Goal: Information Seeking & Learning: Understand process/instructions

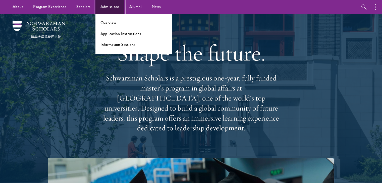
click at [99, 7] on link "Admissions" at bounding box center [109, 7] width 29 height 14
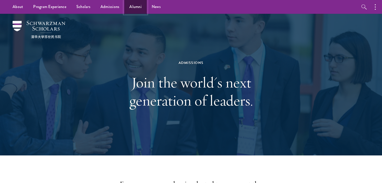
click at [139, 10] on link "Alumni" at bounding box center [135, 7] width 22 height 14
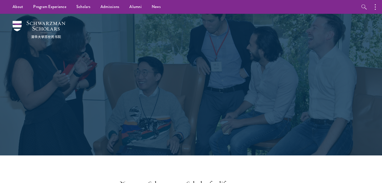
click at [113, 8] on link "Admissions" at bounding box center [109, 7] width 29 height 14
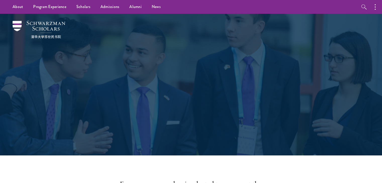
click at [374, 11] on button "button" at bounding box center [376, 7] width 11 height 14
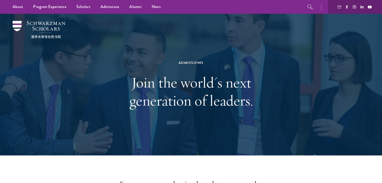
click at [110, 49] on div "Admissions Join the world's next generation of leaders." at bounding box center [190, 85] width 173 height 100
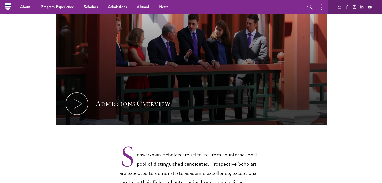
scroll to position [176, 0]
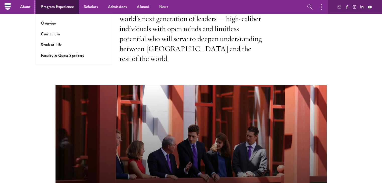
click at [44, 10] on link "Program Experience" at bounding box center [57, 7] width 43 height 14
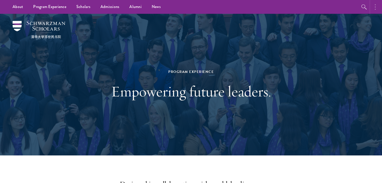
click at [377, 8] on button "button" at bounding box center [376, 7] width 11 height 14
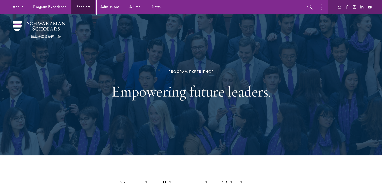
click at [84, 10] on link "Scholars" at bounding box center [83, 7] width 24 height 14
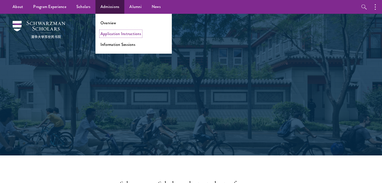
click at [116, 32] on link "Application Instructions" at bounding box center [120, 34] width 41 height 6
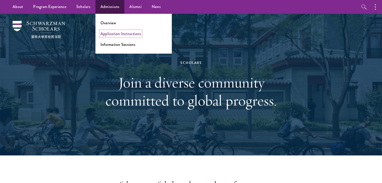
click at [116, 32] on link "Application Instructions" at bounding box center [120, 34] width 41 height 6
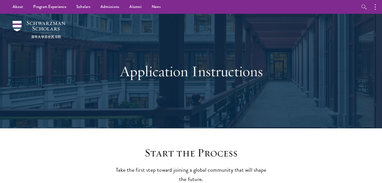
click at [208, 68] on h1 "Application Instructions" at bounding box center [190, 71] width 173 height 18
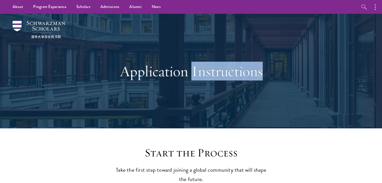
click at [208, 68] on h1 "Application Instructions" at bounding box center [190, 71] width 173 height 18
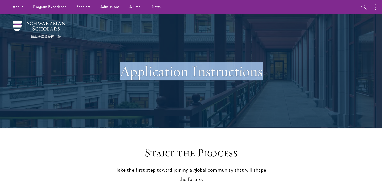
click at [208, 68] on h1 "Application Instructions" at bounding box center [190, 71] width 173 height 18
click at [205, 73] on h1 "Application Instructions" at bounding box center [190, 71] width 173 height 18
click at [205, 76] on h1 "Application Instructions" at bounding box center [190, 71] width 173 height 18
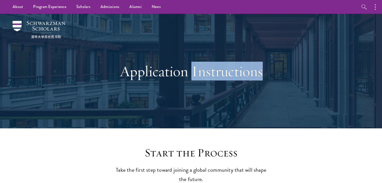
click at [205, 76] on h1 "Application Instructions" at bounding box center [190, 71] width 173 height 18
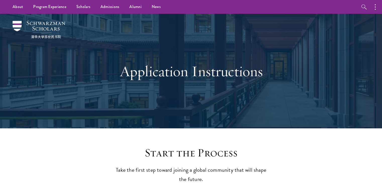
click at [205, 77] on h1 "Application Instructions" at bounding box center [190, 71] width 173 height 18
click at [205, 76] on h1 "Application Instructions" at bounding box center [190, 71] width 173 height 18
click at [204, 75] on h1 "Application Instructions" at bounding box center [190, 71] width 173 height 18
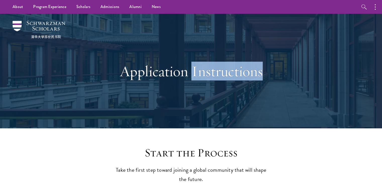
click at [204, 75] on h1 "Application Instructions" at bounding box center [190, 71] width 173 height 18
click at [202, 74] on h1 "Application Instructions" at bounding box center [190, 71] width 173 height 18
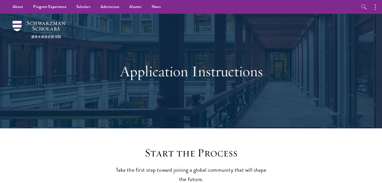
click at [202, 74] on h1 "Application Instructions" at bounding box center [190, 71] width 173 height 18
click at [190, 75] on h1 "Application Instructions" at bounding box center [190, 71] width 173 height 18
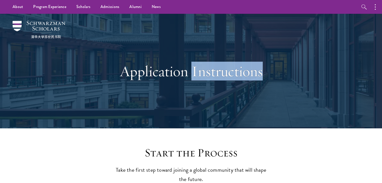
click at [190, 75] on h1 "Application Instructions" at bounding box center [190, 71] width 173 height 18
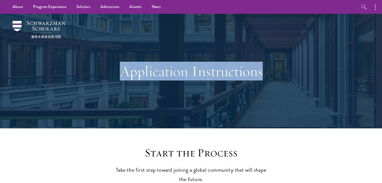
click at [190, 75] on h1 "Application Instructions" at bounding box center [190, 71] width 173 height 18
click at [178, 85] on div "Application Instructions" at bounding box center [190, 71] width 173 height 68
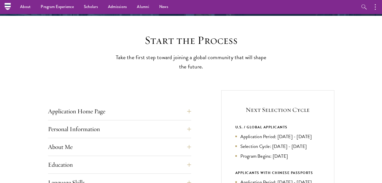
scroll to position [100, 0]
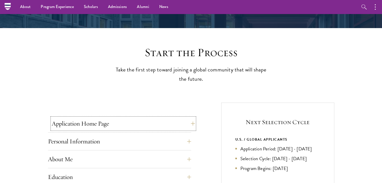
click at [68, 121] on button "Application Home Page" at bounding box center [123, 124] width 143 height 12
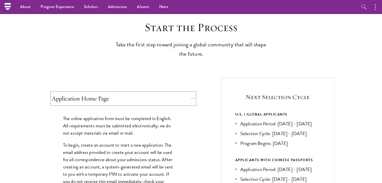
scroll to position [0, 0]
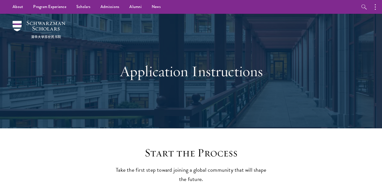
click at [181, 68] on h1 "Application Instructions" at bounding box center [190, 71] width 173 height 18
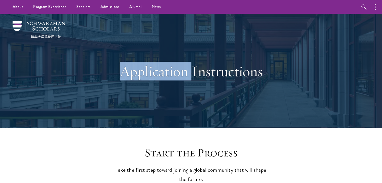
click at [181, 68] on h1 "Application Instructions" at bounding box center [190, 71] width 173 height 18
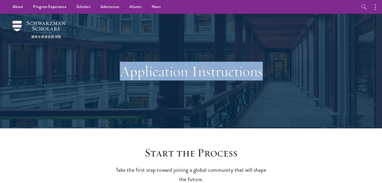
click at [181, 68] on h1 "Application Instructions" at bounding box center [190, 71] width 173 height 18
click at [174, 87] on div "Application Instructions" at bounding box center [190, 71] width 173 height 68
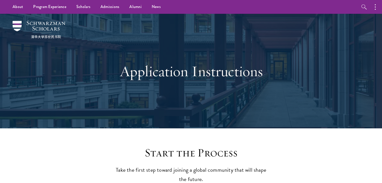
click at [179, 76] on h1 "Application Instructions" at bounding box center [190, 71] width 173 height 18
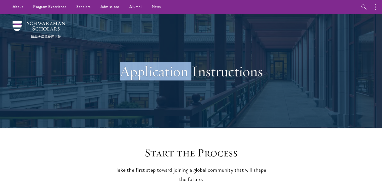
click at [179, 76] on h1 "Application Instructions" at bounding box center [190, 71] width 173 height 18
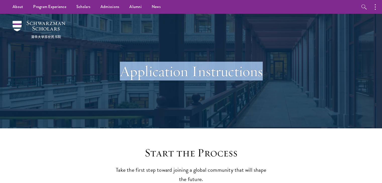
click at [179, 76] on h1 "Application Instructions" at bounding box center [190, 71] width 173 height 18
click at [173, 90] on div "Application Instructions" at bounding box center [190, 71] width 173 height 68
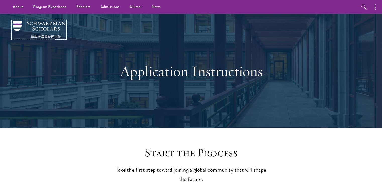
click at [35, 26] on img at bounding box center [39, 30] width 53 height 18
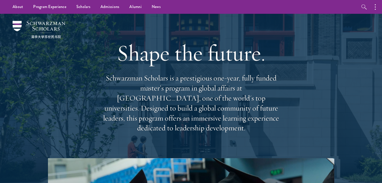
click at [196, 53] on h1 "Shape the future." at bounding box center [191, 53] width 181 height 28
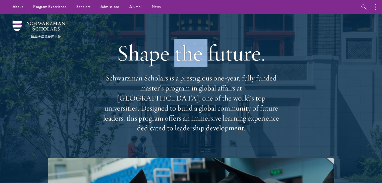
click at [196, 53] on h1 "Shape the future." at bounding box center [191, 53] width 181 height 28
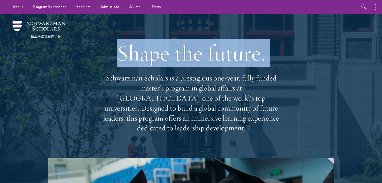
click at [196, 53] on h1 "Shape the future." at bounding box center [191, 53] width 181 height 28
click at [194, 61] on h1 "Shape the future." at bounding box center [191, 53] width 181 height 28
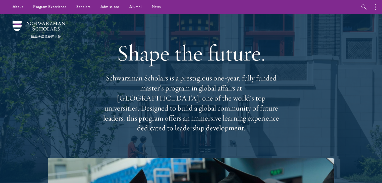
click at [189, 70] on div "Shape the future. Schwarzman Scholars is a prestigious one-year, fully funded m…" at bounding box center [191, 86] width 181 height 145
click at [187, 61] on h1 "Shape the future." at bounding box center [191, 53] width 181 height 28
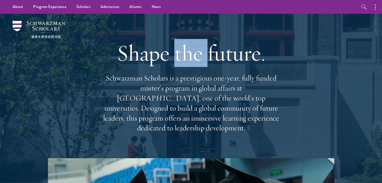
click at [187, 61] on h1 "Shape the future." at bounding box center [191, 53] width 181 height 28
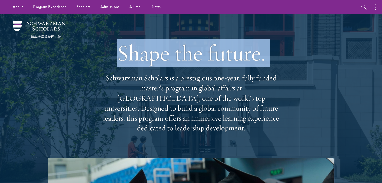
click at [187, 61] on h1 "Shape the future." at bounding box center [191, 53] width 181 height 28
click at [188, 67] on h1 "Shape the future." at bounding box center [191, 53] width 181 height 28
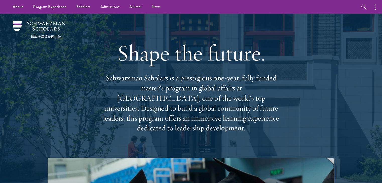
click at [187, 62] on h1 "Shape the future." at bounding box center [191, 53] width 181 height 28
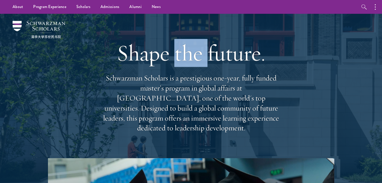
click at [186, 62] on h1 "Shape the future." at bounding box center [191, 53] width 181 height 28
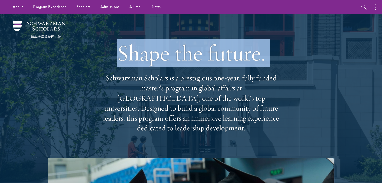
click at [186, 62] on h1 "Shape the future." at bounding box center [191, 53] width 181 height 28
click at [187, 69] on div "Shape the future. Schwarzman Scholars is a prestigious one-year, fully funded m…" at bounding box center [191, 86] width 181 height 145
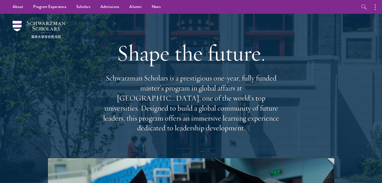
click at [185, 60] on h1 "Shape the future." at bounding box center [191, 53] width 181 height 28
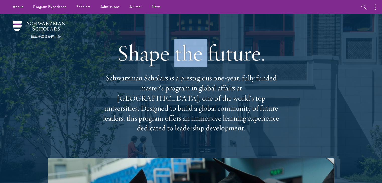
click at [185, 60] on h1 "Shape the future." at bounding box center [191, 53] width 181 height 28
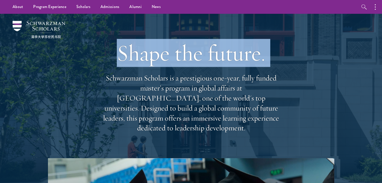
click at [185, 60] on h1 "Shape the future." at bounding box center [191, 53] width 181 height 28
click at [185, 67] on h1 "Shape the future." at bounding box center [191, 53] width 181 height 28
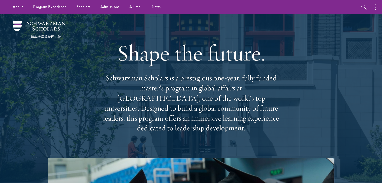
click at [184, 62] on h1 "Shape the future." at bounding box center [191, 53] width 181 height 28
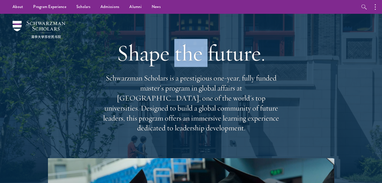
click at [184, 62] on h1 "Shape the future." at bounding box center [191, 53] width 181 height 28
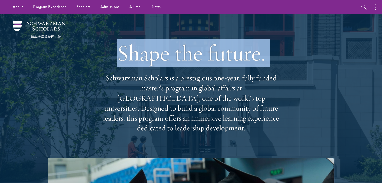
click at [184, 62] on h1 "Shape the future." at bounding box center [191, 53] width 181 height 28
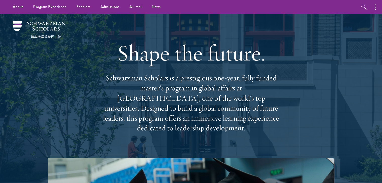
click at [184, 71] on div "Shape the future. Schwarzman Scholars is a prestigious one-year, fully funded m…" at bounding box center [191, 86] width 181 height 145
click at [183, 62] on h1 "Shape the future." at bounding box center [191, 53] width 181 height 28
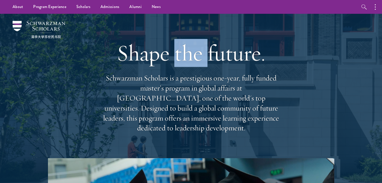
click at [183, 62] on h1 "Shape the future." at bounding box center [191, 53] width 181 height 28
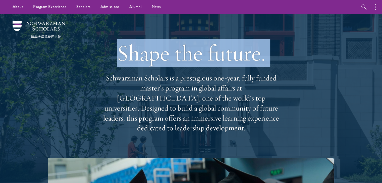
click at [183, 62] on h1 "Shape the future." at bounding box center [191, 53] width 181 height 28
click at [182, 63] on h1 "Shape the future." at bounding box center [191, 53] width 181 height 28
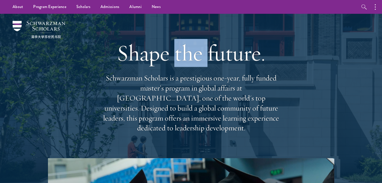
click at [182, 63] on h1 "Shape the future." at bounding box center [191, 53] width 181 height 28
click at [182, 64] on h1 "Shape the future." at bounding box center [191, 53] width 181 height 28
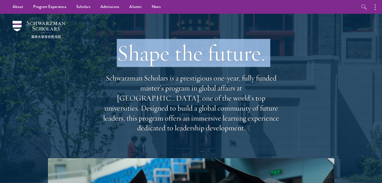
click at [182, 64] on h1 "Shape the future." at bounding box center [191, 53] width 181 height 28
click at [182, 62] on h1 "Shape the future." at bounding box center [191, 53] width 181 height 28
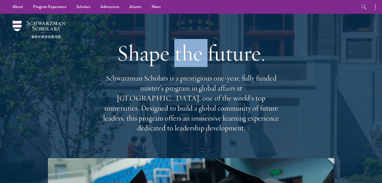
click at [182, 62] on h1 "Shape the future." at bounding box center [191, 53] width 181 height 28
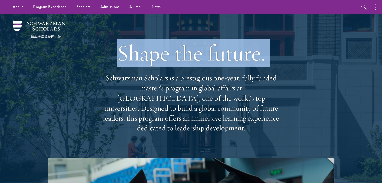
click at [182, 62] on h1 "Shape the future." at bounding box center [191, 53] width 181 height 28
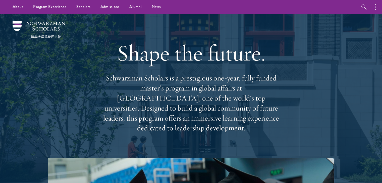
click at [184, 71] on div "Shape the future. Schwarzman Scholars is a prestigious one-year, fully funded m…" at bounding box center [191, 86] width 181 height 145
click at [184, 59] on h1 "Shape the future." at bounding box center [191, 53] width 181 height 28
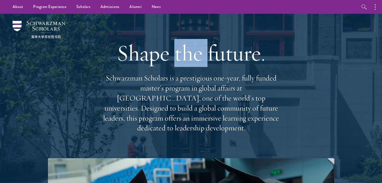
click at [184, 59] on h1 "Shape the future." at bounding box center [191, 53] width 181 height 28
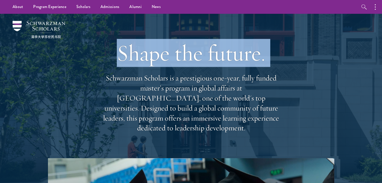
click at [184, 59] on h1 "Shape the future." at bounding box center [191, 53] width 181 height 28
click at [186, 67] on h1 "Shape the future." at bounding box center [191, 53] width 181 height 28
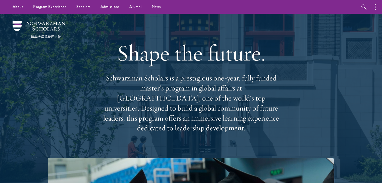
click at [185, 62] on h1 "Shape the future." at bounding box center [191, 53] width 181 height 28
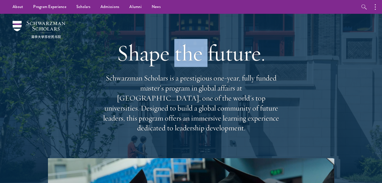
click at [185, 62] on h1 "Shape the future." at bounding box center [191, 53] width 181 height 28
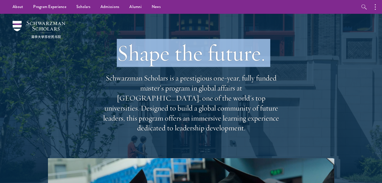
click at [185, 62] on h1 "Shape the future." at bounding box center [191, 53] width 181 height 28
click at [185, 66] on h1 "Shape the future." at bounding box center [191, 53] width 181 height 28
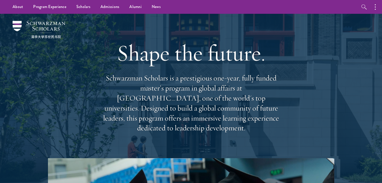
click at [185, 61] on h1 "Shape the future." at bounding box center [191, 53] width 181 height 28
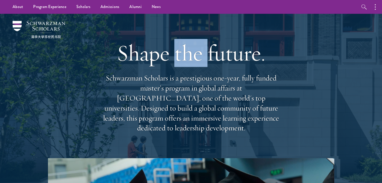
click at [185, 61] on h1 "Shape the future." at bounding box center [191, 53] width 181 height 28
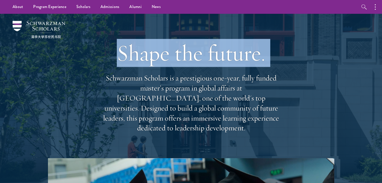
click at [185, 61] on h1 "Shape the future." at bounding box center [191, 53] width 181 height 28
click at [185, 67] on h1 "Shape the future." at bounding box center [191, 53] width 181 height 28
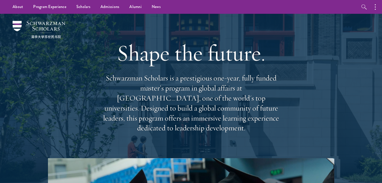
click at [184, 61] on h1 "Shape the future." at bounding box center [191, 53] width 181 height 28
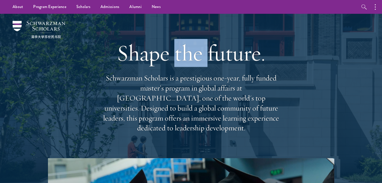
click at [184, 61] on h1 "Shape the future." at bounding box center [191, 53] width 181 height 28
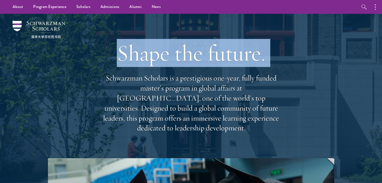
click at [184, 61] on h1 "Shape the future." at bounding box center [191, 53] width 181 height 28
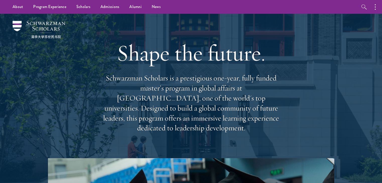
click at [184, 70] on div "Shape the future. Schwarzman Scholars is a prestigious one-year, fully funded m…" at bounding box center [191, 86] width 181 height 145
click at [182, 62] on h1 "Shape the future." at bounding box center [191, 53] width 181 height 28
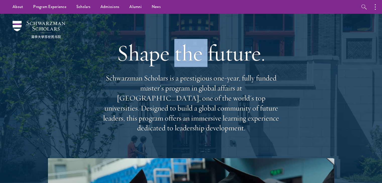
click at [182, 62] on h1 "Shape the future." at bounding box center [191, 53] width 181 height 28
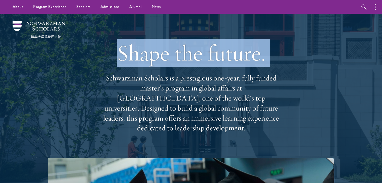
click at [182, 62] on h1 "Shape the future." at bounding box center [191, 53] width 181 height 28
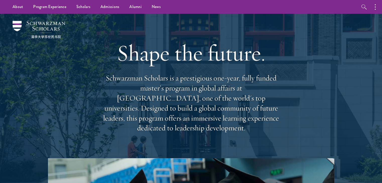
click at [183, 70] on div "Shape the future. Schwarzman Scholars is a prestigious one-year, fully funded m…" at bounding box center [191, 86] width 181 height 145
click at [184, 70] on div "Shape the future. Schwarzman Scholars is a prestigious one-year, fully funded m…" at bounding box center [191, 86] width 181 height 145
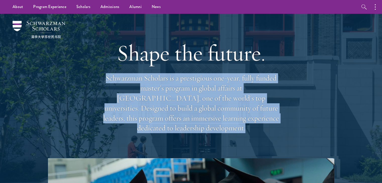
click at [184, 70] on div "Shape the future. Schwarzman Scholars is a prestigious one-year, fully funded m…" at bounding box center [191, 86] width 181 height 145
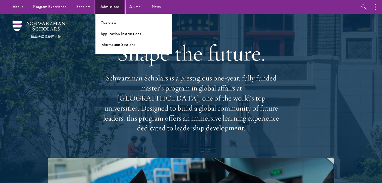
click at [107, 7] on link "Admissions" at bounding box center [109, 7] width 29 height 14
